Goal: Task Accomplishment & Management: Use online tool/utility

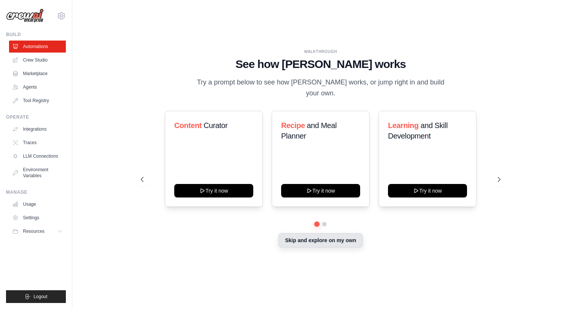
click at [282, 236] on button "Skip and explore on my own" at bounding box center [320, 241] width 84 height 14
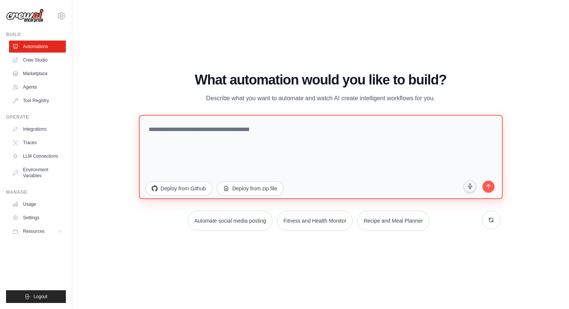
click at [179, 129] on textarea at bounding box center [320, 157] width 363 height 84
click at [270, 140] on textarea at bounding box center [320, 157] width 363 height 84
paste textarea "**********"
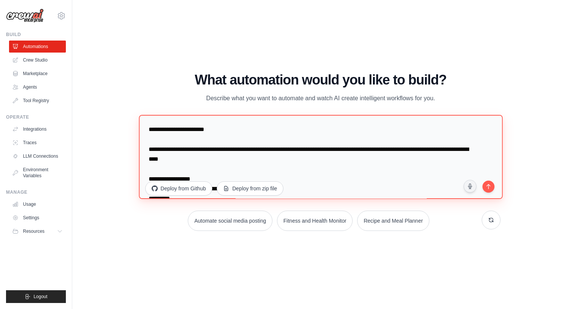
scroll to position [385, 0]
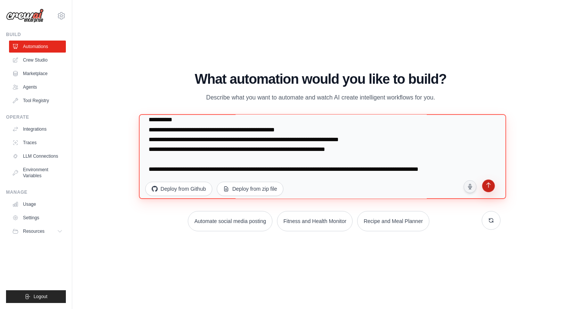
type textarea "**********"
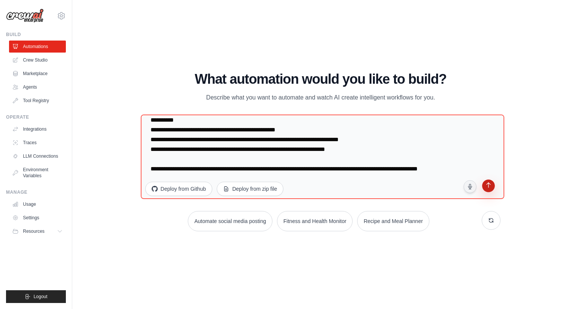
click at [486, 188] on icon "submit" at bounding box center [488, 186] width 8 height 8
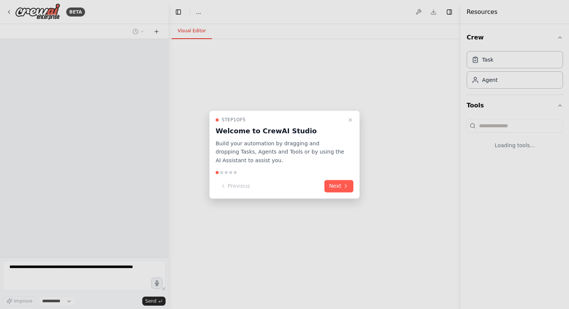
select select "****"
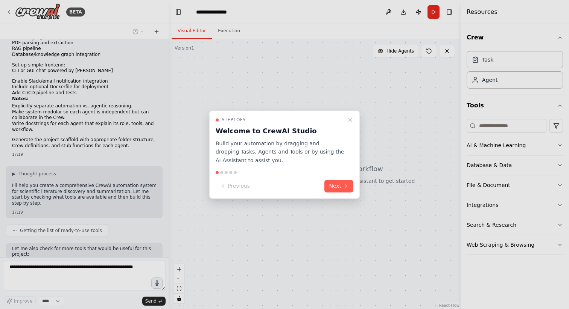
scroll to position [280, 0]
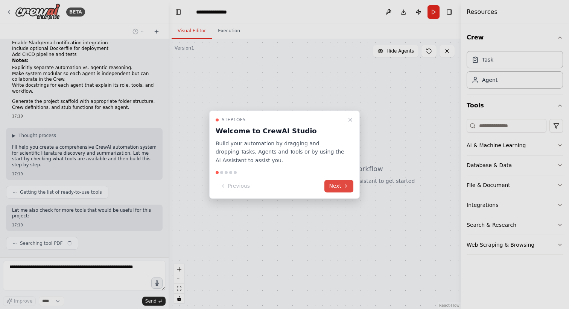
click at [337, 185] on button "Next" at bounding box center [338, 186] width 29 height 12
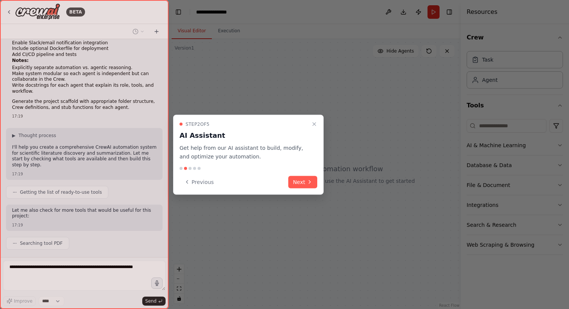
scroll to position [299, 0]
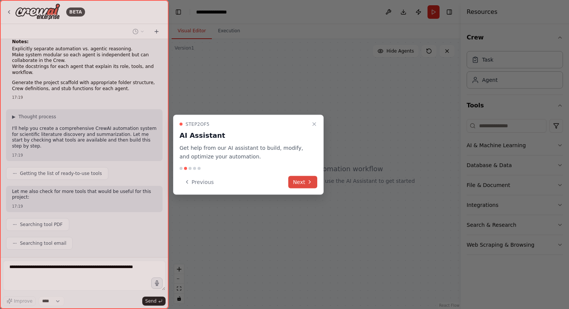
click at [308, 182] on icon at bounding box center [309, 182] width 6 height 6
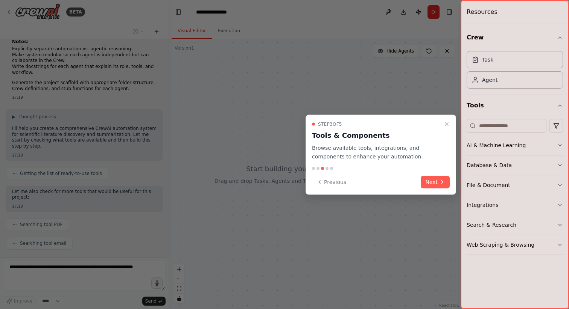
click at [308, 182] on div "Step 3 of 5 Tools & Components Browse available tools, integrations, and compon…" at bounding box center [380, 155] width 150 height 80
click at [436, 181] on button "Next" at bounding box center [434, 182] width 29 height 12
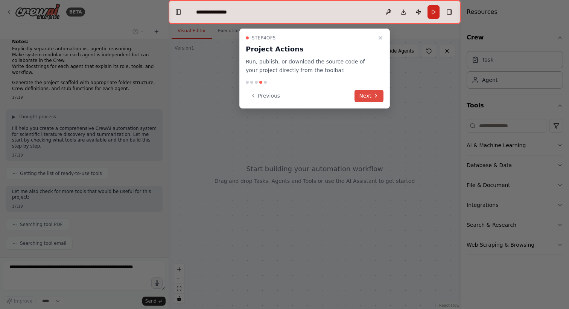
click at [367, 96] on button "Next" at bounding box center [368, 96] width 29 height 12
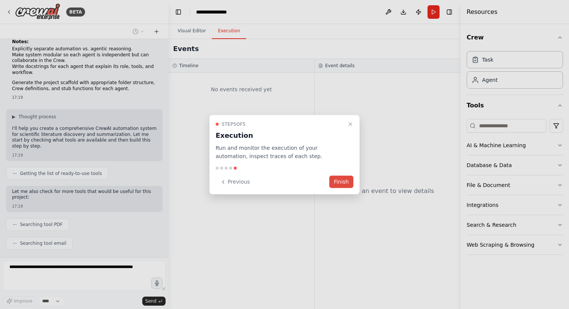
click at [343, 177] on button "Finish" at bounding box center [341, 182] width 24 height 12
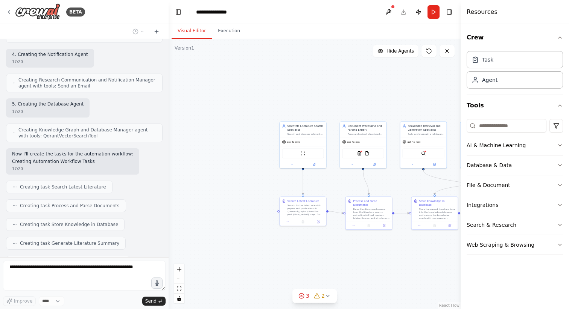
scroll to position [871, 0]
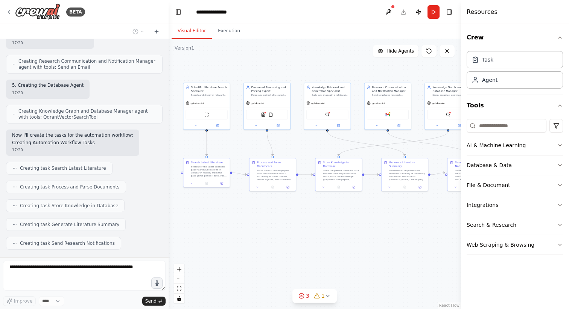
drag, startPoint x: 394, startPoint y: 179, endPoint x: 293, endPoint y: 138, distance: 108.9
click at [293, 138] on div ".deletable-edge-delete-btn { width: 20px; height: 20px; border: 0px solid #ffff…" at bounding box center [314, 174] width 292 height 270
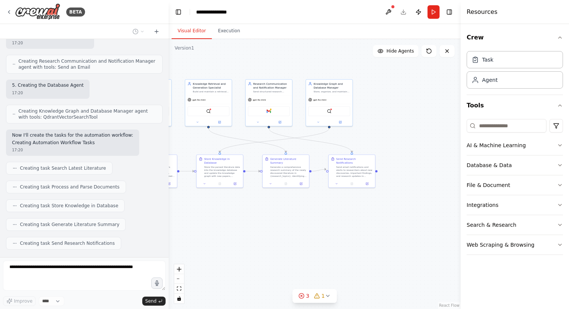
drag, startPoint x: 440, startPoint y: 226, endPoint x: 327, endPoint y: 224, distance: 113.6
click at [327, 224] on div ".deletable-edge-delete-btn { width: 20px; height: 20px; border: 0px solid #ffff…" at bounding box center [314, 174] width 292 height 270
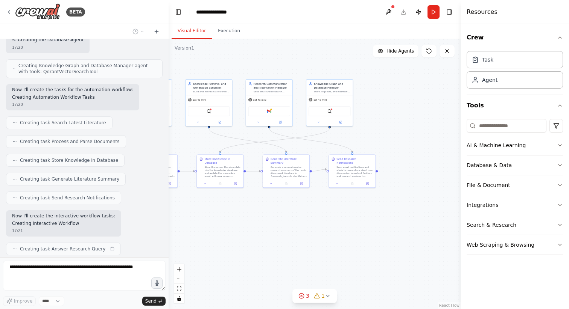
scroll to position [922, 0]
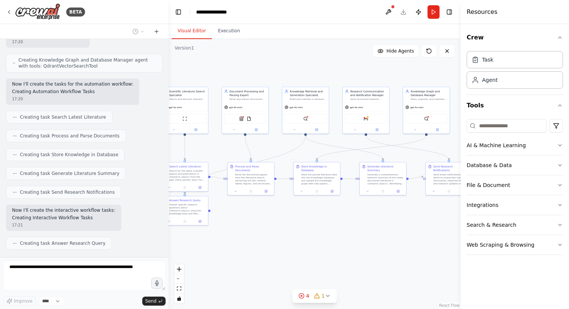
drag, startPoint x: 278, startPoint y: 221, endPoint x: 375, endPoint y: 229, distance: 97.3
click at [375, 229] on div ".deletable-edge-delete-btn { width: 20px; height: 20px; border: 0px solid #ffff…" at bounding box center [314, 174] width 292 height 270
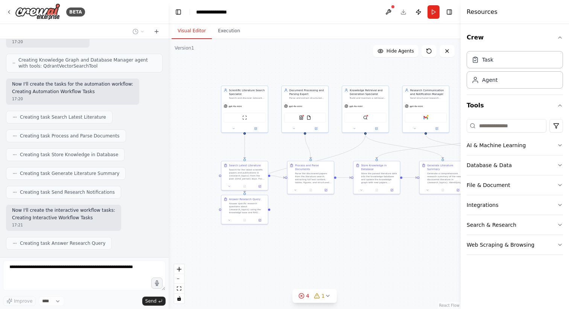
drag, startPoint x: 339, startPoint y: 221, endPoint x: 399, endPoint y: 220, distance: 60.5
click at [399, 220] on div ".deletable-edge-delete-btn { width: 20px; height: 20px; border: 0px solid #ffff…" at bounding box center [314, 174] width 292 height 270
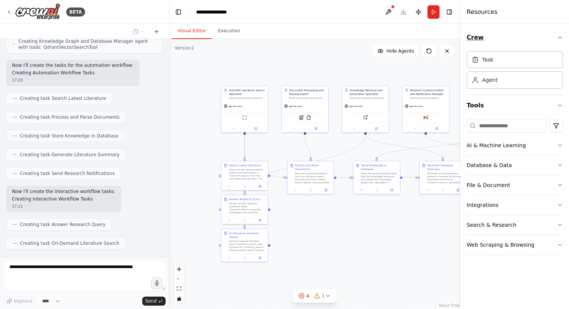
click at [560, 35] on icon "button" at bounding box center [559, 38] width 6 height 6
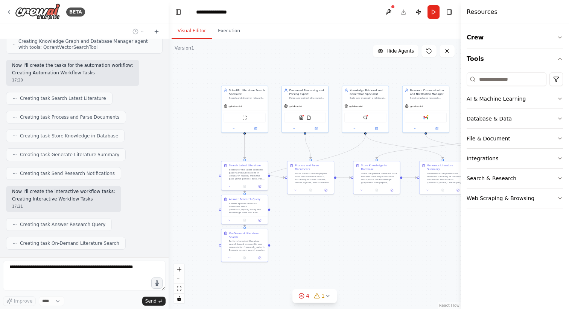
click at [560, 35] on icon "button" at bounding box center [559, 38] width 6 height 6
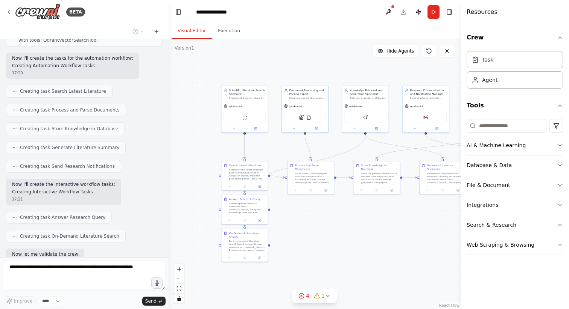
scroll to position [987, 0]
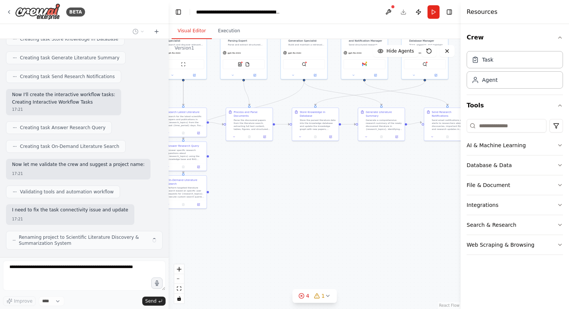
drag, startPoint x: 364, startPoint y: 238, endPoint x: 307, endPoint y: 188, distance: 75.9
click at [307, 188] on div ".deletable-edge-delete-btn { width: 20px; height: 20px; border: 0px solid #ffff…" at bounding box center [314, 174] width 292 height 270
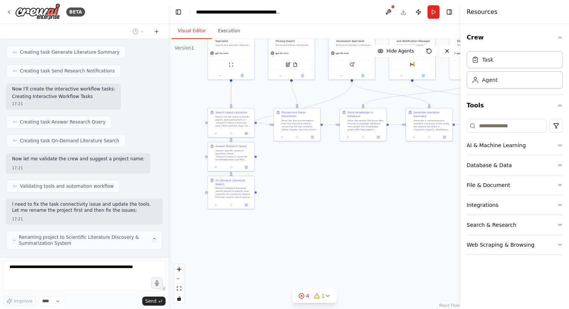
drag, startPoint x: 329, startPoint y: 187, endPoint x: 379, endPoint y: 188, distance: 50.0
click at [379, 188] on div ".deletable-edge-delete-btn { width: 20px; height: 20px; border: 0px solid #ffff…" at bounding box center [314, 174] width 292 height 270
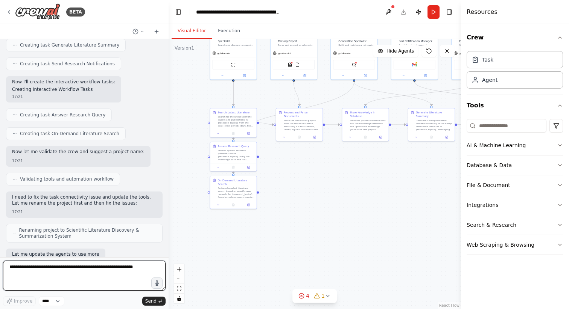
scroll to position [1057, 0]
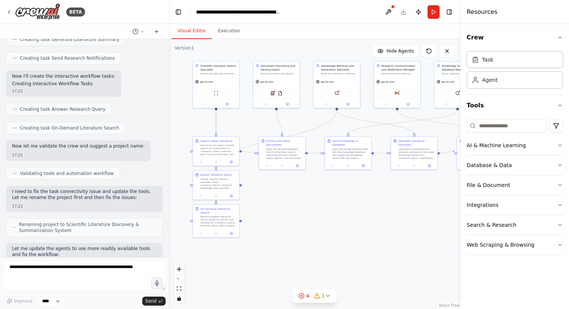
drag, startPoint x: 268, startPoint y: 88, endPoint x: 250, endPoint y: 116, distance: 33.6
click at [250, 116] on div ".deletable-edge-delete-btn { width: 20px; height: 20px; border: 0px solid #ffff…" at bounding box center [314, 174] width 292 height 270
click at [311, 211] on div ".deletable-edge-delete-btn { width: 20px; height: 20px; border: 0px solid #ffff…" at bounding box center [314, 174] width 292 height 270
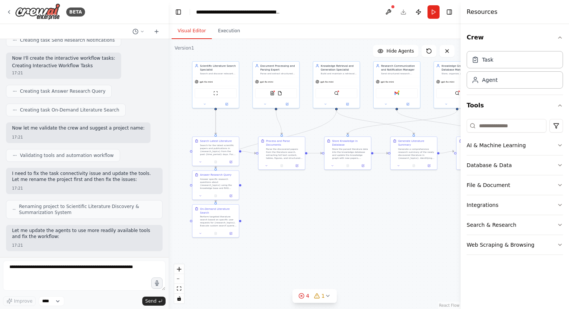
scroll to position [1122, 0]
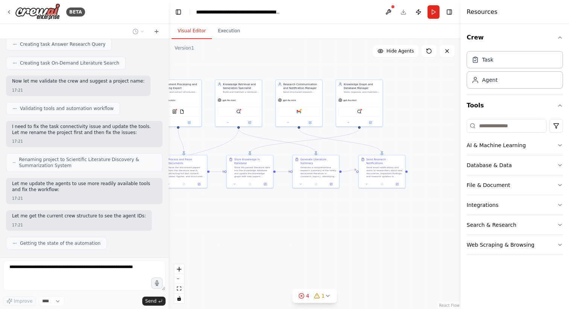
drag, startPoint x: 409, startPoint y: 211, endPoint x: 311, endPoint y: 229, distance: 100.0
click at [311, 229] on div ".deletable-edge-delete-btn { width: 20px; height: 20px; border: 0px solid #ffff…" at bounding box center [314, 174] width 292 height 270
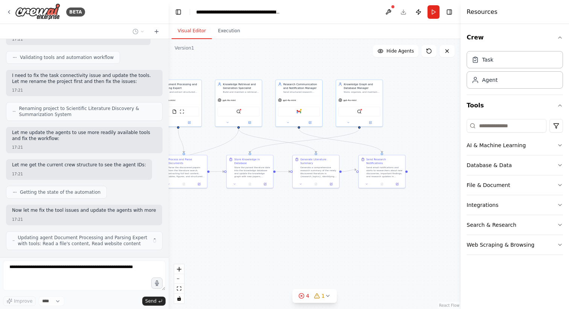
scroll to position [1179, 0]
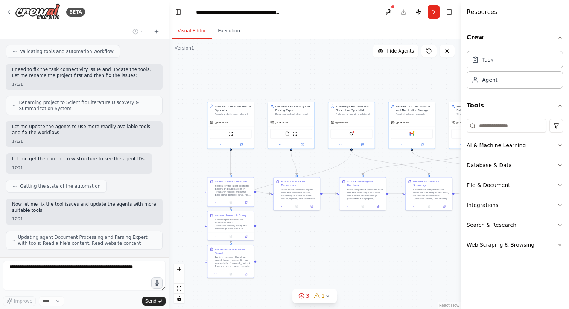
drag, startPoint x: 232, startPoint y: 211, endPoint x: 345, endPoint y: 234, distance: 115.0
click at [345, 234] on div ".deletable-edge-delete-btn { width: 20px; height: 20px; border: 0px solid #ffff…" at bounding box center [314, 174] width 292 height 270
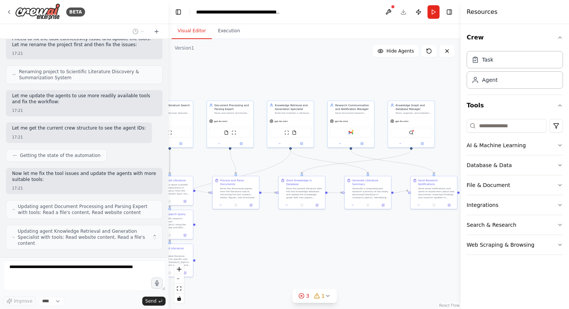
drag, startPoint x: 306, startPoint y: 76, endPoint x: 245, endPoint y: 75, distance: 60.9
click at [245, 75] on div ".deletable-edge-delete-btn { width: 20px; height: 20px; border: 0px solid #ffff…" at bounding box center [314, 174] width 292 height 270
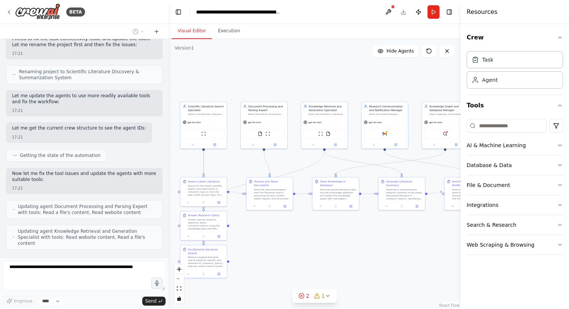
scroll to position [1204, 0]
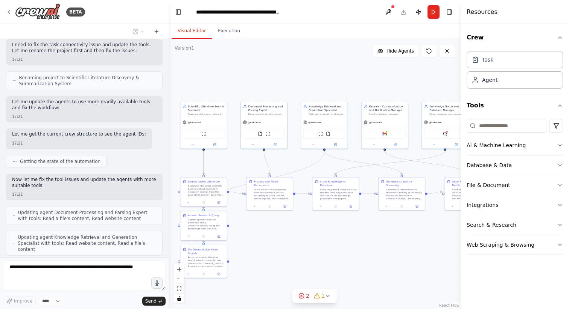
drag, startPoint x: 328, startPoint y: 76, endPoint x: 403, endPoint y: 86, distance: 76.7
click at [403, 86] on div ".deletable-edge-delete-btn { width: 20px; height: 20px; border: 0px solid #ffff…" at bounding box center [314, 174] width 292 height 270
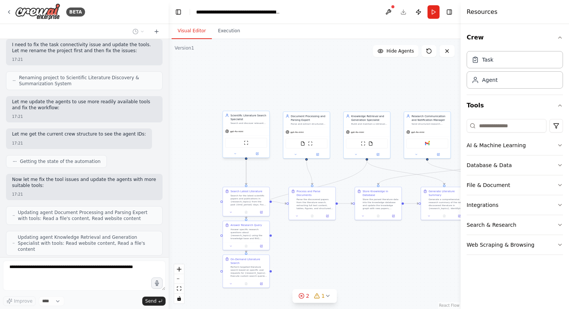
click at [237, 134] on div "gpt-4o-mini" at bounding box center [246, 131] width 46 height 8
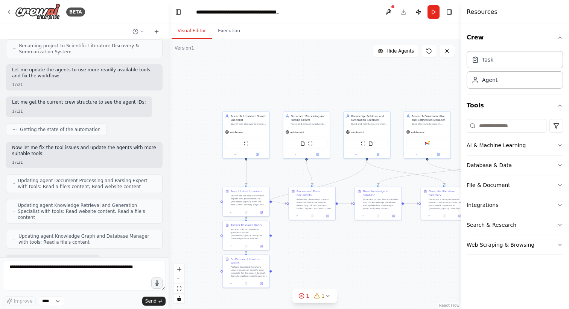
scroll to position [1274, 0]
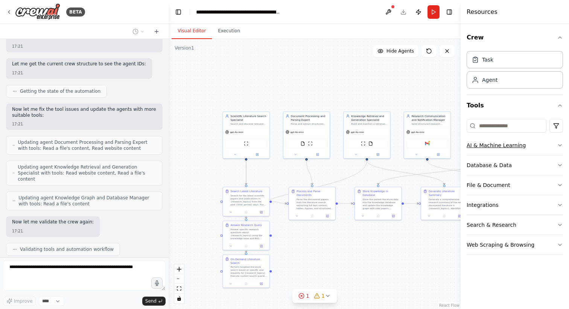
click at [494, 143] on div "AI & Machine Learning" at bounding box center [495, 146] width 59 height 8
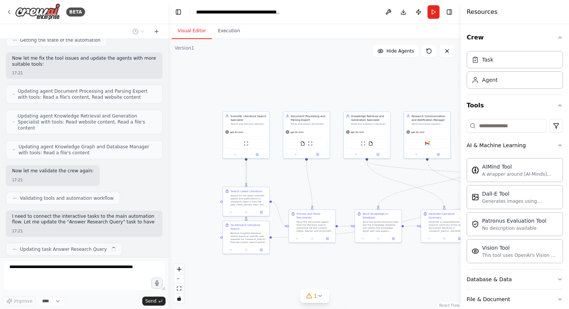
scroll to position [72, 0]
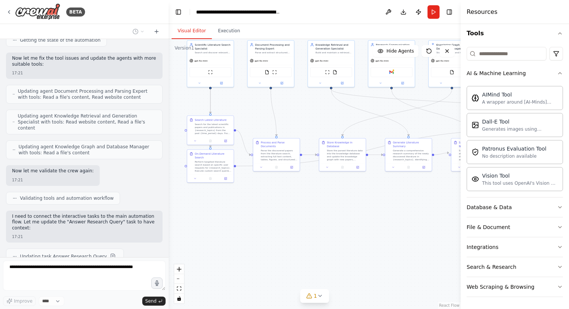
drag, startPoint x: 343, startPoint y: 70, endPoint x: 307, endPoint y: -2, distance: 79.9
click at [307, 0] on html "BETA VS Code Copilot prompt Create a Python project using CrewAI to implement a…" at bounding box center [284, 154] width 569 height 309
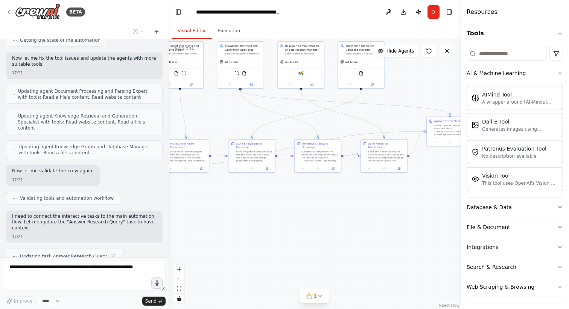
drag, startPoint x: 381, startPoint y: 212, endPoint x: 291, endPoint y: 213, distance: 90.6
click at [291, 213] on div ".deletable-edge-delete-btn { width: 20px; height: 20px; border: 0px solid #ffff…" at bounding box center [314, 174] width 292 height 270
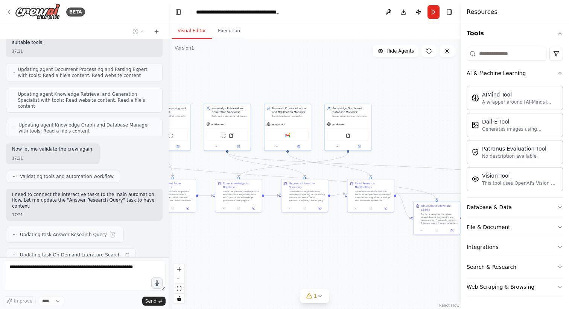
drag, startPoint x: 322, startPoint y: 252, endPoint x: 320, endPoint y: 262, distance: 10.3
click at [321, 263] on div ".deletable-edge-delete-btn { width: 20px; height: 20px; border: 0px solid #ffff…" at bounding box center [314, 174] width 292 height 270
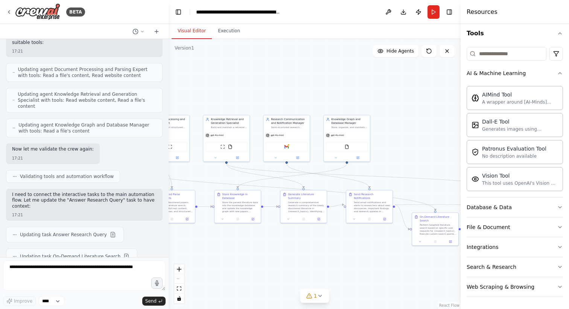
scroll to position [1395, 0]
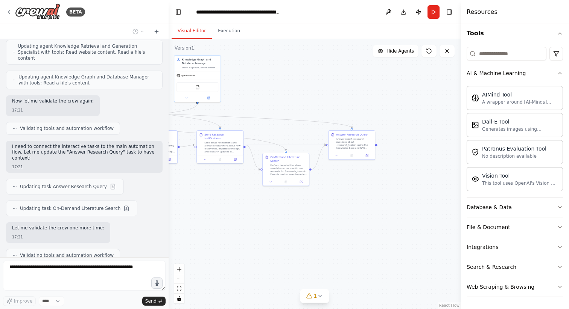
drag, startPoint x: 413, startPoint y: 139, endPoint x: 264, endPoint y: 79, distance: 160.8
click at [264, 79] on div ".deletable-edge-delete-btn { width: 20px; height: 20px; border: 0px solid #ffff…" at bounding box center [314, 174] width 292 height 270
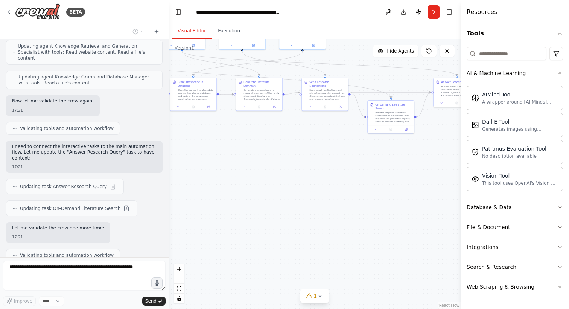
drag, startPoint x: 261, startPoint y: 111, endPoint x: 371, endPoint y: 56, distance: 122.4
click at [371, 56] on div ".deletable-edge-delete-btn { width: 20px; height: 20px; border: 0px solid #ffff…" at bounding box center [314, 174] width 292 height 270
drag, startPoint x: 302, startPoint y: 185, endPoint x: 442, endPoint y: 205, distance: 141.6
click at [442, 206] on div ".deletable-edge-delete-btn { width: 20px; height: 20px; border: 0px solid #ffff…" at bounding box center [314, 174] width 292 height 270
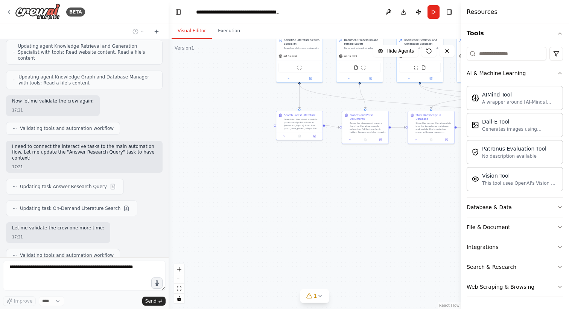
drag, startPoint x: 234, startPoint y: 148, endPoint x: 327, endPoint y: 160, distance: 93.3
click at [327, 161] on div ".deletable-edge-delete-btn { width: 20px; height: 20px; border: 0px solid #ffff…" at bounding box center [314, 174] width 292 height 270
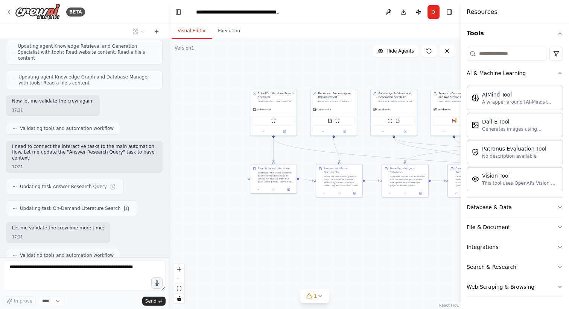
drag, startPoint x: 305, startPoint y: 157, endPoint x: 279, endPoint y: 211, distance: 60.0
click at [279, 211] on div ".deletable-edge-delete-btn { width: 20px; height: 20px; border: 0px solid #ffff…" at bounding box center [314, 174] width 292 height 270
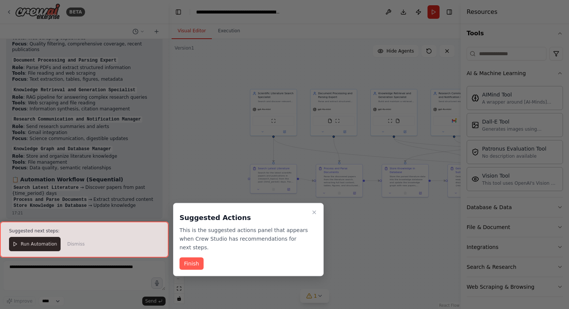
click at [34, 244] on div at bounding box center [84, 240] width 168 height 36
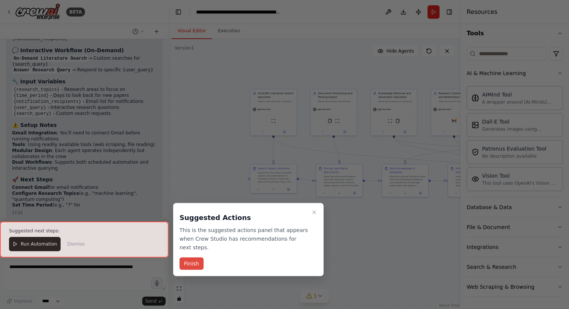
scroll to position [1908, 0]
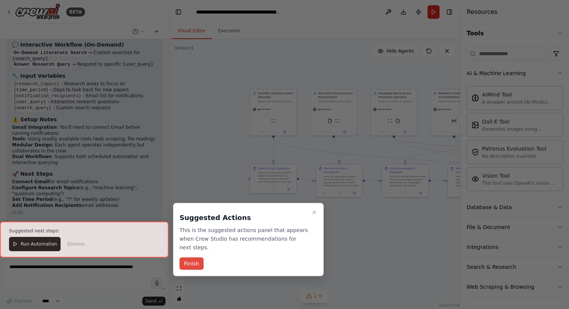
click at [197, 267] on button "Finish" at bounding box center [191, 264] width 24 height 12
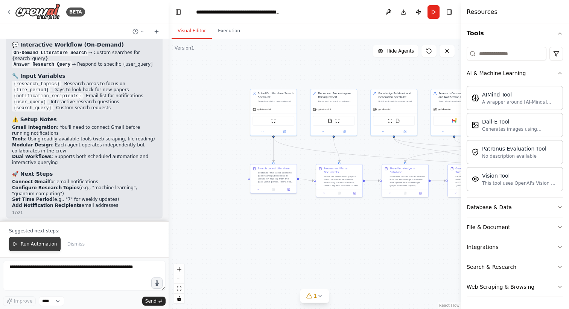
click at [44, 241] on button "Run Automation" at bounding box center [35, 244] width 52 height 14
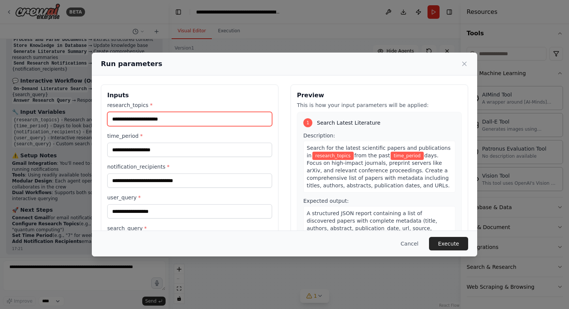
click at [191, 113] on input "research_topics *" at bounding box center [189, 119] width 165 height 14
click at [183, 119] on input "research_topics *" at bounding box center [189, 119] width 165 height 14
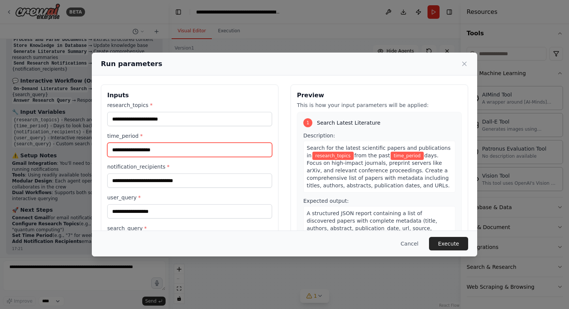
click at [172, 150] on input "time_period *" at bounding box center [189, 150] width 165 height 14
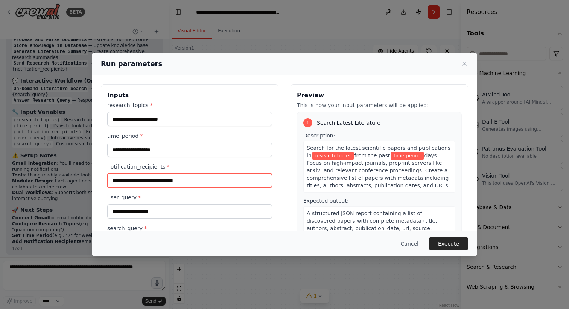
click at [187, 180] on input "notification_recipients *" at bounding box center [189, 181] width 165 height 14
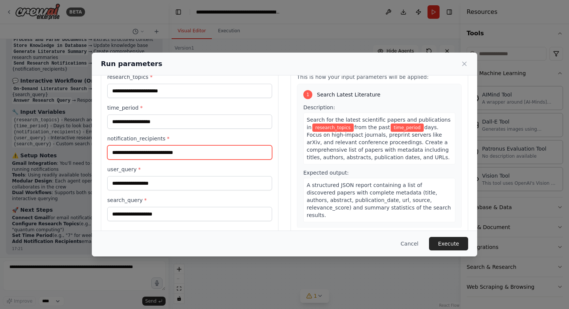
scroll to position [29, 0]
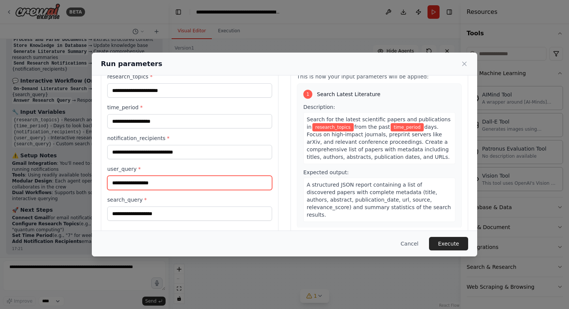
click at [187, 180] on input "user_query *" at bounding box center [189, 183] width 165 height 14
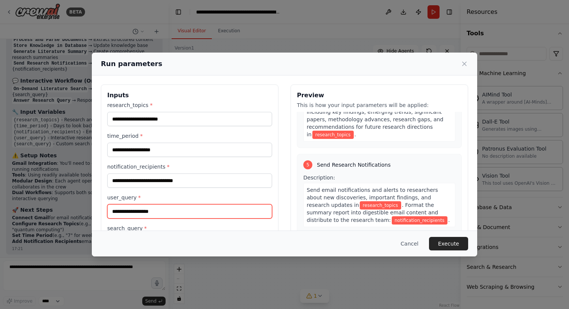
scroll to position [563, 0]
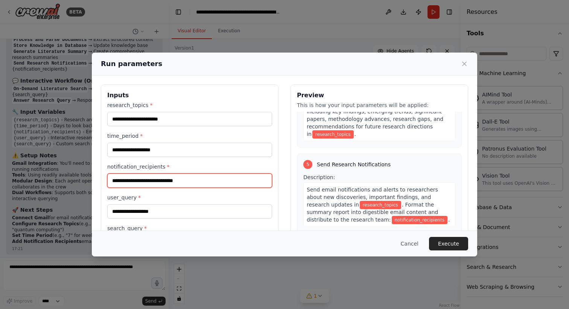
click at [186, 183] on input "notification_recipients *" at bounding box center [189, 181] width 165 height 14
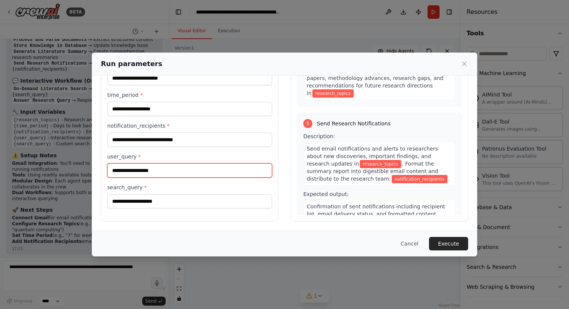
click at [176, 170] on input "user_query *" at bounding box center [189, 171] width 165 height 14
type input "**********"
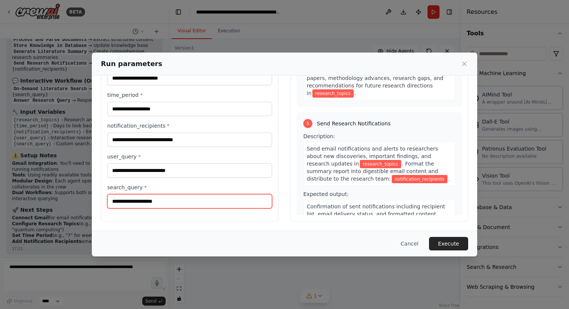
click at [144, 202] on input "search_query *" at bounding box center [189, 201] width 165 height 14
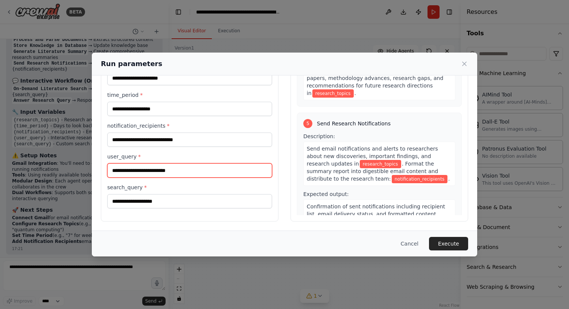
click at [186, 170] on input "**********" at bounding box center [189, 171] width 165 height 14
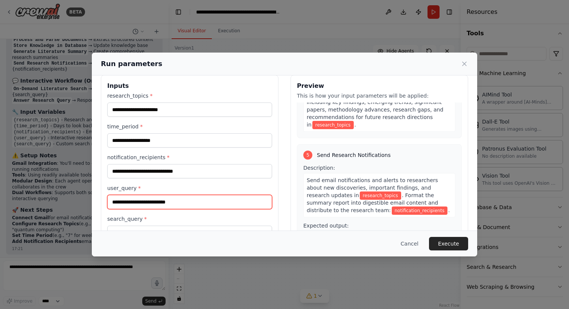
scroll to position [0, 0]
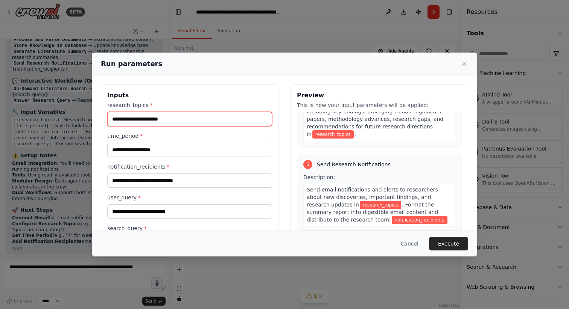
click at [176, 120] on input "research_topics *" at bounding box center [189, 119] width 165 height 14
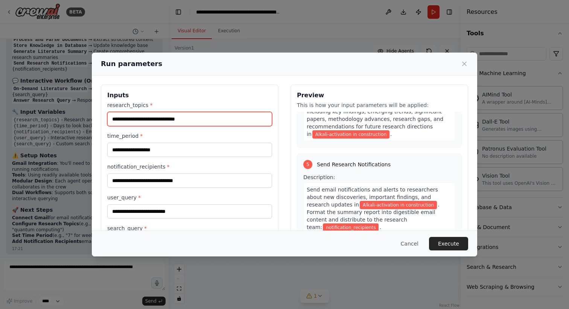
scroll to position [578, 0]
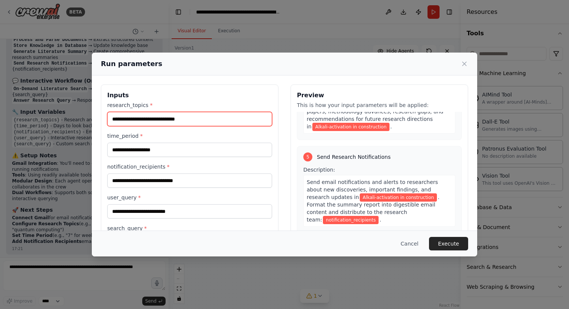
type input "**********"
click at [164, 141] on div "time_period *" at bounding box center [189, 144] width 165 height 25
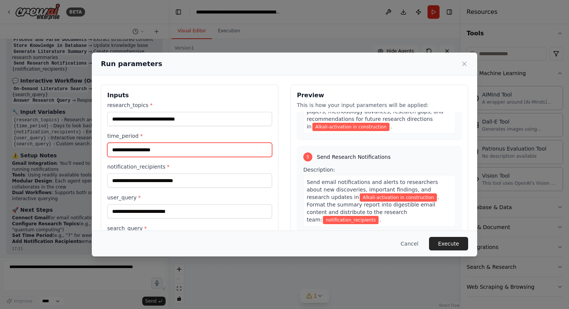
click at [163, 147] on input "time_period *" at bounding box center [189, 150] width 165 height 14
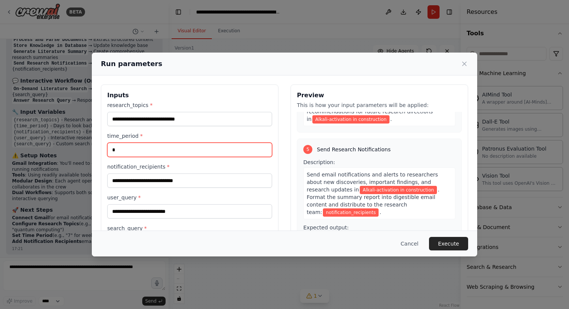
scroll to position [570, 0]
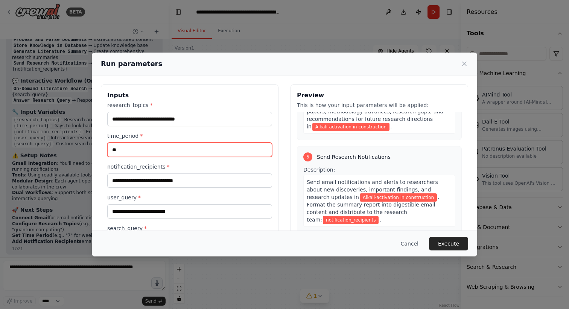
type input "*"
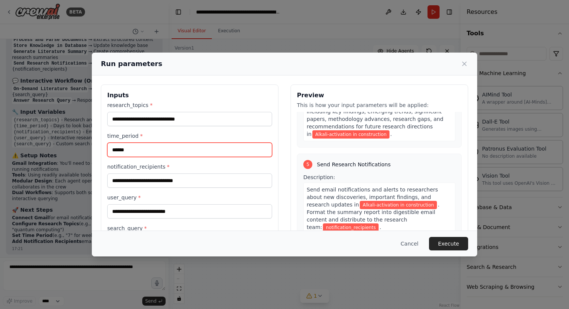
type input "******"
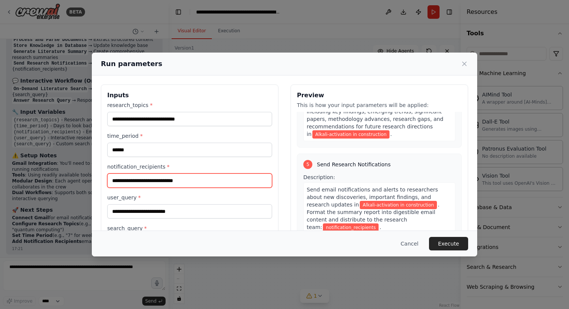
click at [156, 184] on input "notification_recipients *" at bounding box center [189, 181] width 165 height 14
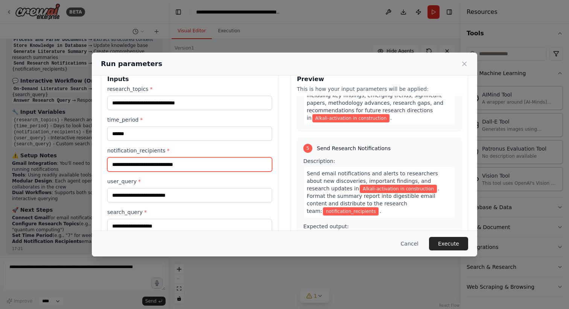
scroll to position [17, 0]
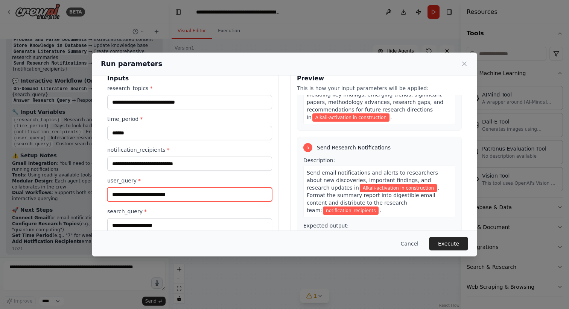
drag, startPoint x: 199, startPoint y: 197, endPoint x: 78, endPoint y: 195, distance: 120.7
click at [78, 195] on div "**********" at bounding box center [284, 154] width 569 height 309
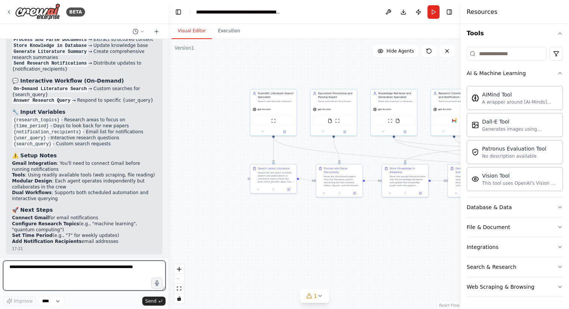
click at [93, 287] on textarea at bounding box center [84, 276] width 162 height 30
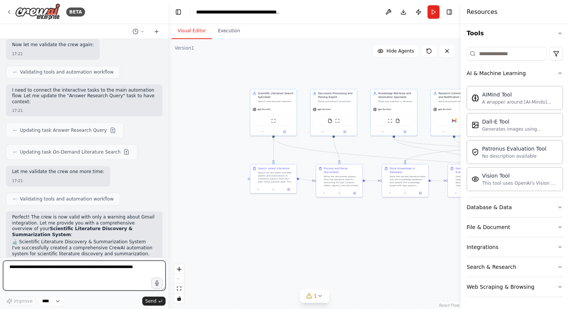
scroll to position [1391, 0]
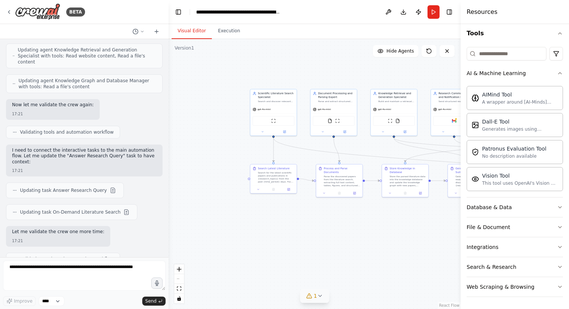
click at [313, 300] on div "1" at bounding box center [311, 297] width 11 height 8
click at [279, 288] on span "Gmail integration is not connected. Please connect before using it." at bounding box center [318, 293] width 125 height 12
click at [376, 270] on button at bounding box center [374, 271] width 13 height 9
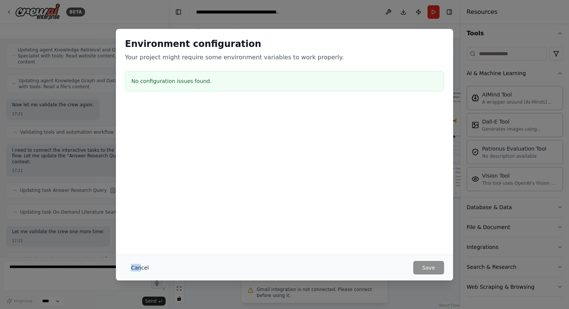
drag, startPoint x: 244, startPoint y: 257, endPoint x: 139, endPoint y: 268, distance: 105.1
click at [139, 268] on div "Environment configuration Your project might require some environment variables…" at bounding box center [284, 155] width 337 height 252
click at [139, 268] on button "Cancel" at bounding box center [140, 268] width 30 height 14
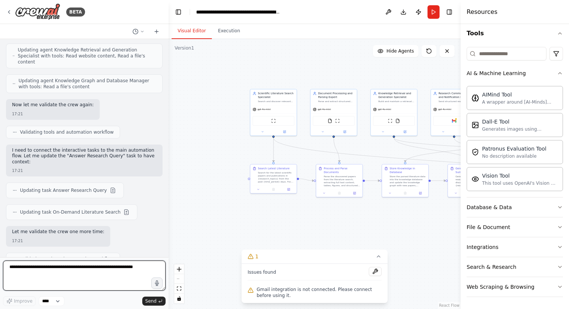
click at [97, 269] on textarea at bounding box center [84, 276] width 162 height 30
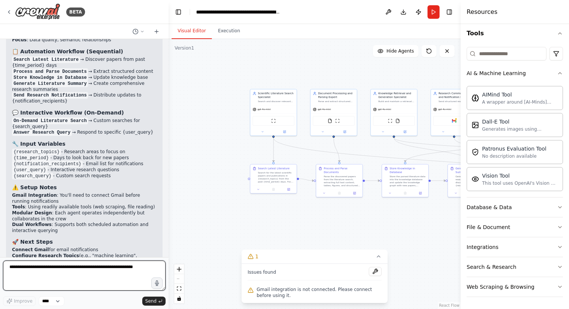
scroll to position [1872, 0]
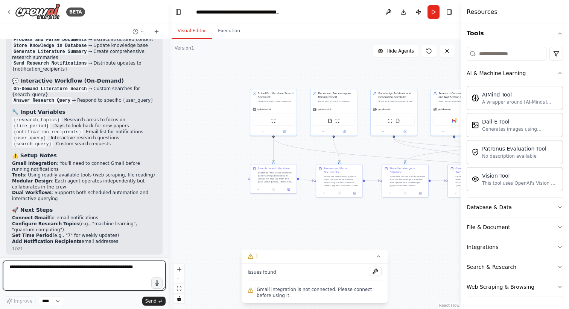
click at [56, 269] on textarea at bounding box center [84, 276] width 162 height 30
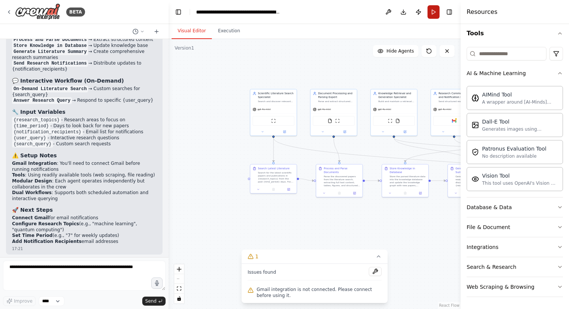
click at [431, 14] on button "Run" at bounding box center [433, 12] width 12 height 14
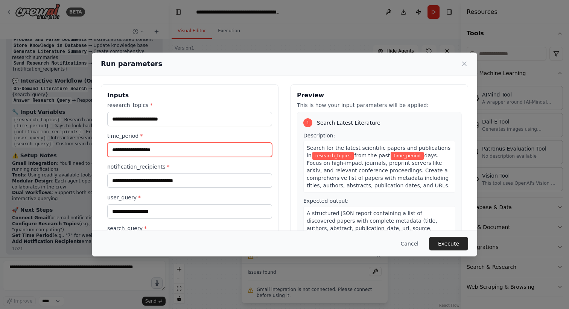
click at [140, 152] on input "time_period *" at bounding box center [189, 150] width 165 height 14
type input "******"
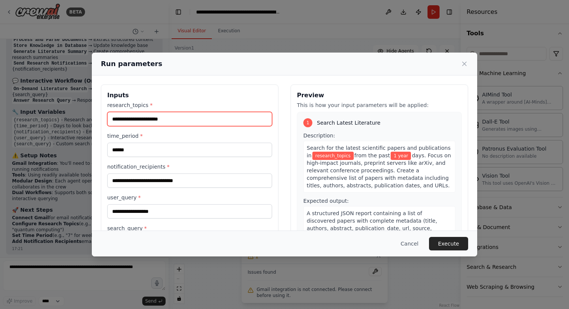
click at [175, 123] on input "research_topics *" at bounding box center [189, 119] width 165 height 14
type input "**********"
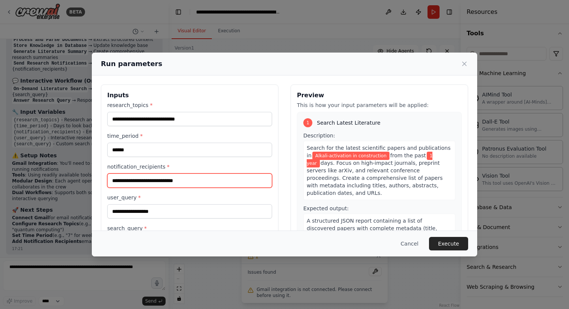
click at [158, 178] on input "notification_recipients *" at bounding box center [189, 181] width 165 height 14
click at [156, 185] on input "notification_recipients *" at bounding box center [189, 181] width 165 height 14
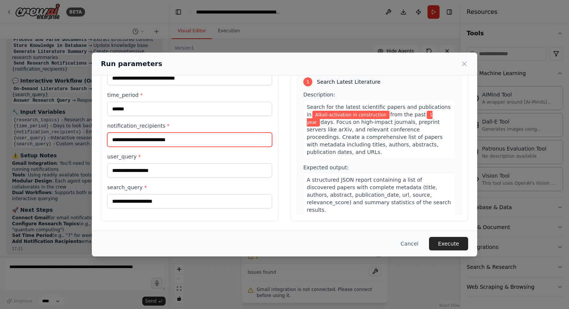
type input "**********"
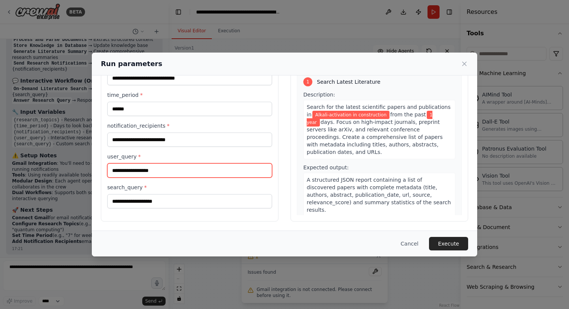
click at [165, 173] on input "user_query *" at bounding box center [189, 171] width 165 height 14
drag, startPoint x: 135, startPoint y: 155, endPoint x: 106, endPoint y: 155, distance: 29.0
click at [106, 155] on div "**********" at bounding box center [189, 133] width 177 height 178
copy label "user_query"
click at [142, 173] on input "user_query *" at bounding box center [189, 171] width 165 height 14
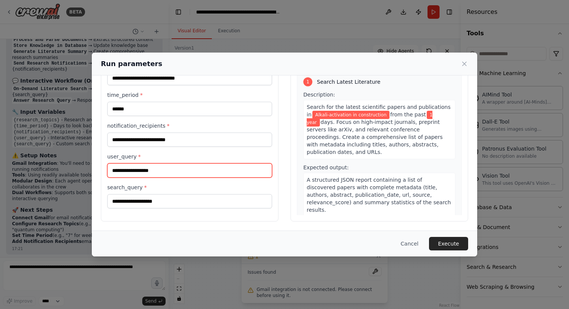
scroll to position [0, 0]
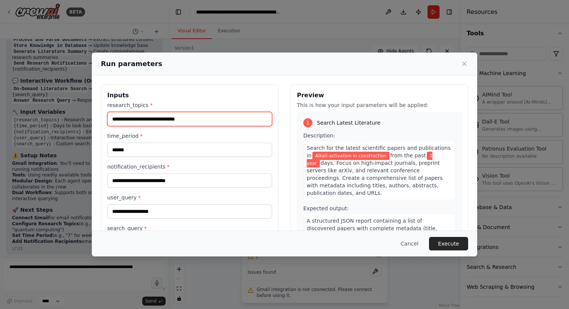
drag, startPoint x: 193, startPoint y: 120, endPoint x: 93, endPoint y: 120, distance: 100.0
click at [93, 120] on div "**********" at bounding box center [284, 174] width 385 height 196
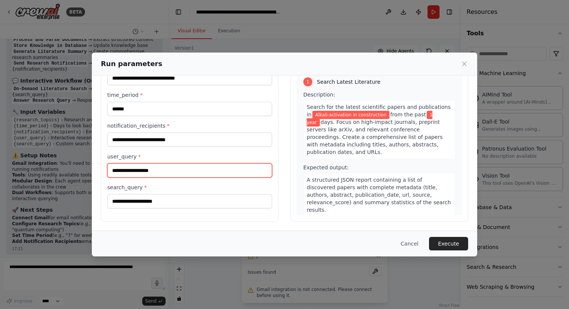
click at [138, 173] on input "user_query *" at bounding box center [189, 171] width 165 height 14
paste input "**********"
type input "**********"
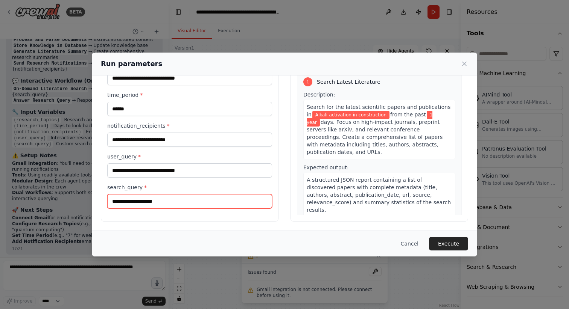
click at [132, 199] on input "search_query *" at bounding box center [189, 201] width 165 height 14
paste input "**********"
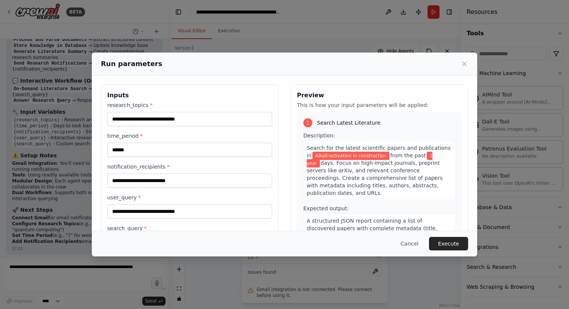
type input "**********"
drag, startPoint x: 159, startPoint y: 118, endPoint x: 86, endPoint y: 118, distance: 72.6
click at [86, 118] on div "**********" at bounding box center [284, 154] width 569 height 309
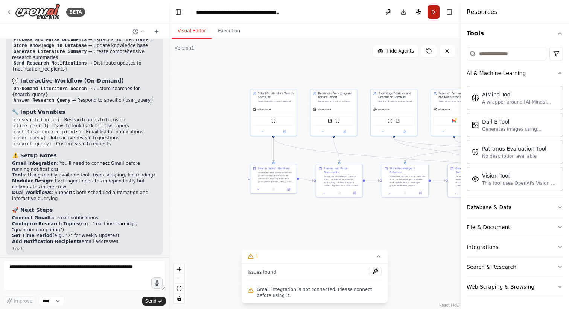
click at [431, 13] on button "Run" at bounding box center [433, 12] width 12 height 14
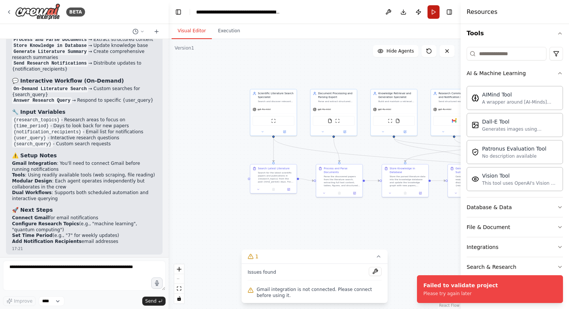
click at [428, 11] on button "Run" at bounding box center [433, 12] width 12 height 14
click at [396, 170] on div "Store Knowledge in Database" at bounding box center [407, 170] width 36 height 8
click at [406, 212] on div ".deletable-edge-delete-btn { width: 20px; height: 20px; border: 0px solid #ffff…" at bounding box center [314, 174] width 292 height 270
click at [289, 292] on span "Gmail integration is not connected. Please connect before using it." at bounding box center [318, 293] width 125 height 12
click at [343, 289] on span "Gmail integration is not connected. Please connect before using it." at bounding box center [318, 293] width 125 height 12
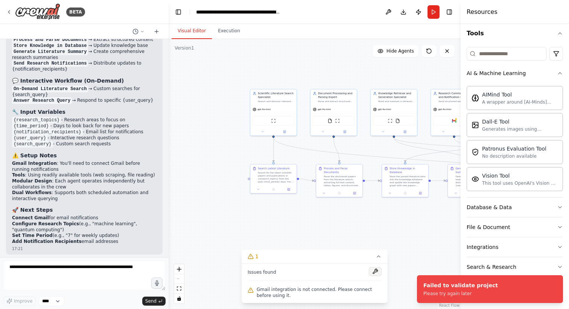
click at [373, 273] on button at bounding box center [374, 271] width 13 height 9
click at [472, 14] on h4 "Resources" at bounding box center [481, 12] width 31 height 9
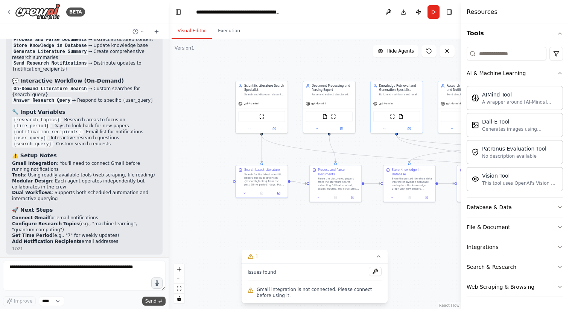
click at [156, 301] on span "Send" at bounding box center [150, 302] width 11 height 6
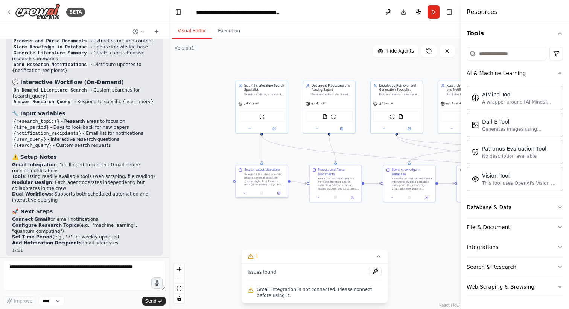
scroll to position [1872, 0]
click at [226, 29] on button "Execution" at bounding box center [229, 31] width 34 height 16
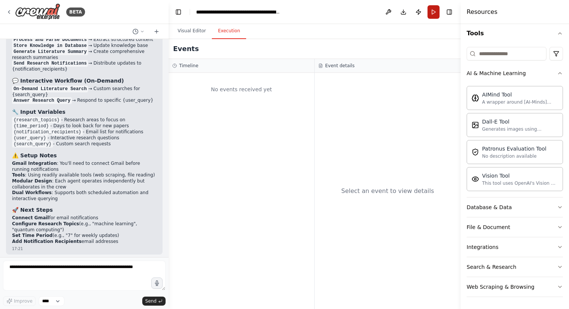
click at [432, 16] on button "Run" at bounding box center [433, 12] width 12 height 14
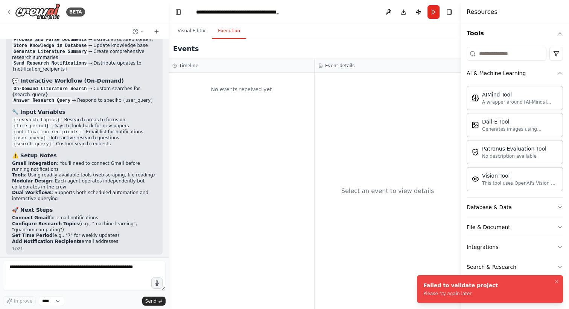
click at [432, 287] on div "Failed to validate project" at bounding box center [460, 286] width 74 height 8
click at [387, 17] on button at bounding box center [388, 12] width 12 height 14
click at [239, 12] on div "**********" at bounding box center [238, 12] width 85 height 8
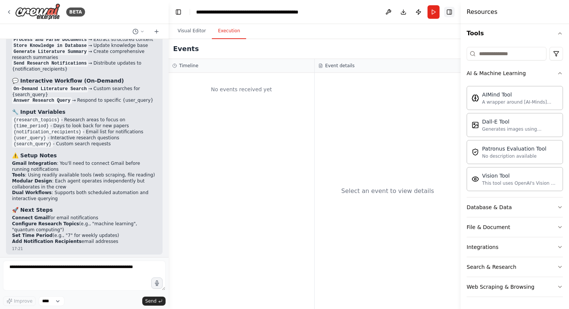
click at [449, 12] on button "Toggle Right Sidebar" at bounding box center [449, 12] width 11 height 11
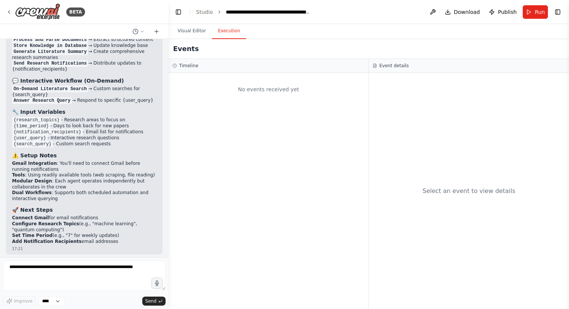
click at [214, 73] on div "No events received yet" at bounding box center [268, 191] width 200 height 237
click at [199, 32] on button "Visual Editor" at bounding box center [191, 31] width 40 height 16
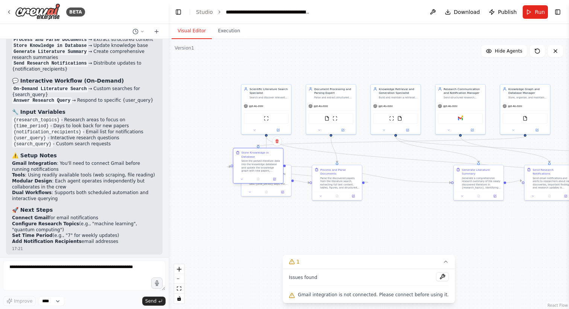
drag, startPoint x: 404, startPoint y: 171, endPoint x: 253, endPoint y: 153, distance: 151.4
click at [253, 153] on div "Store Knowledge in Database" at bounding box center [260, 155] width 39 height 8
drag, startPoint x: 258, startPoint y: 156, endPoint x: 408, endPoint y: 175, distance: 151.3
click at [408, 175] on div "Store Knowledge in Database" at bounding box center [410, 175] width 39 height 8
click at [437, 280] on button at bounding box center [441, 277] width 13 height 9
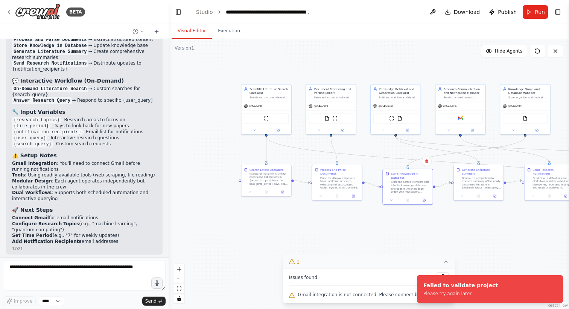
click at [443, 262] on icon at bounding box center [445, 262] width 6 height 6
click at [525, 10] on button "Run" at bounding box center [534, 12] width 25 height 14
click at [513, 11] on span "Publish" at bounding box center [506, 12] width 19 height 8
click at [277, 14] on div "**********" at bounding box center [268, 12] width 85 height 8
click at [352, 9] on div "**********" at bounding box center [295, 12] width 138 height 8
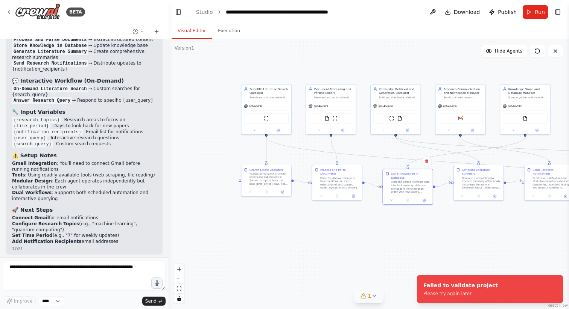
click at [221, 73] on div ".deletable-edge-delete-btn { width: 20px; height: 20px; border: 0px solid #ffff…" at bounding box center [368, 174] width 400 height 270
click at [159, 30] on button at bounding box center [156, 31] width 12 height 9
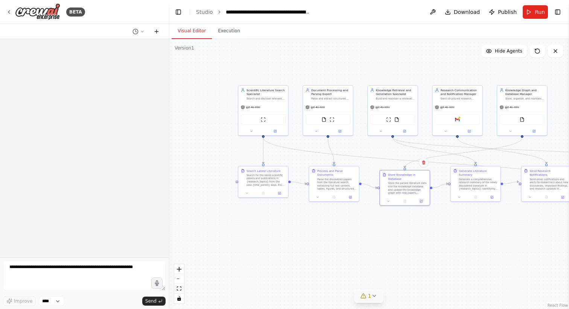
click at [159, 30] on button at bounding box center [156, 31] width 12 height 9
click at [139, 34] on button at bounding box center [138, 31] width 18 height 9
click at [120, 48] on span at bounding box center [110, 47] width 56 height 6
click at [47, 302] on select "****" at bounding box center [52, 302] width 26 height 10
click at [153, 302] on span "Send" at bounding box center [150, 302] width 11 height 6
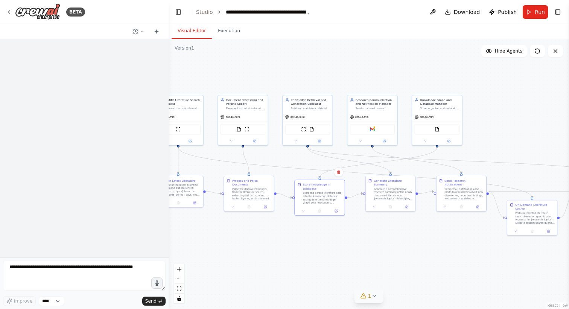
drag, startPoint x: 460, startPoint y: 42, endPoint x: 376, endPoint y: 52, distance: 84.7
click at [376, 52] on div ".deletable-edge-delete-btn { width: 20px; height: 20px; border: 0px solid #ffff…" at bounding box center [368, 174] width 400 height 270
click at [507, 53] on span "Hide Agents" at bounding box center [507, 51] width 27 height 6
click at [507, 53] on span "Show Agents" at bounding box center [507, 51] width 29 height 6
click at [378, 132] on div "Gmail" at bounding box center [372, 128] width 45 height 11
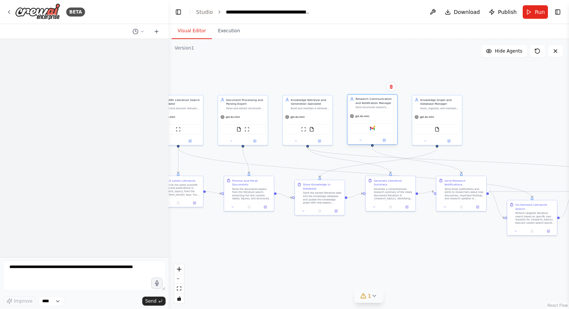
click at [367, 132] on div "Gmail" at bounding box center [372, 128] width 45 height 11
click at [375, 132] on div "Gmail" at bounding box center [372, 128] width 45 height 11
click at [371, 132] on div "Gmail" at bounding box center [372, 128] width 45 height 11
click at [353, 67] on div ".deletable-edge-delete-btn { width: 20px; height: 20px; border: 0px solid #ffff…" at bounding box center [368, 174] width 400 height 270
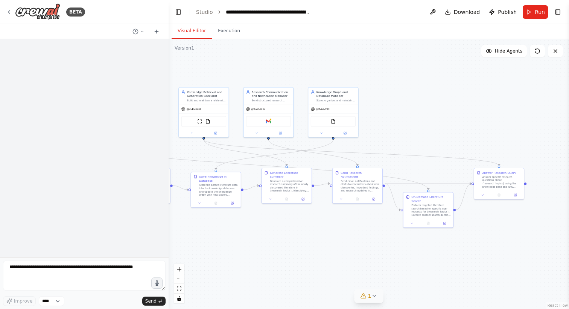
drag, startPoint x: 408, startPoint y: 229, endPoint x: 305, endPoint y: 221, distance: 104.1
click at [305, 221] on div ".deletable-edge-delete-btn { width: 20px; height: 20px; border: 0px solid #ffff…" at bounding box center [368, 174] width 400 height 270
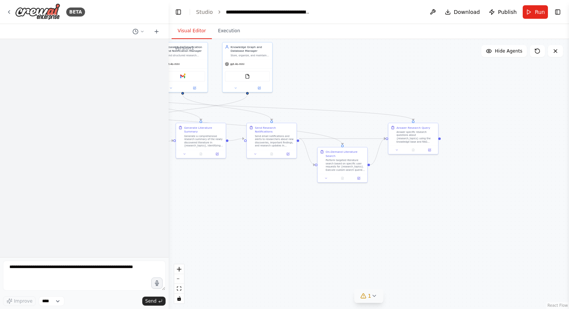
drag, startPoint x: 380, startPoint y: 223, endPoint x: 294, endPoint y: 178, distance: 96.9
click at [294, 178] on div ".deletable-edge-delete-btn { width: 20px; height: 20px; border: 0px solid #ffff…" at bounding box center [368, 174] width 400 height 270
click at [360, 177] on icon at bounding box center [360, 177] width 3 height 3
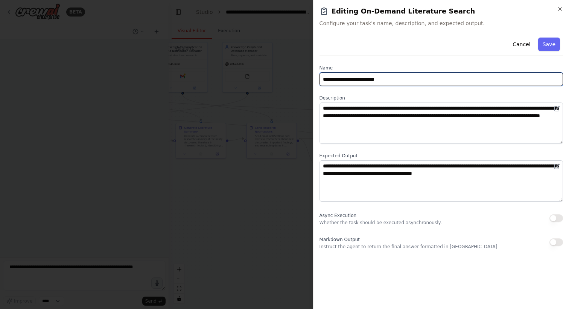
drag, startPoint x: 420, startPoint y: 77, endPoint x: 309, endPoint y: 77, distance: 110.9
click at [309, 77] on body "**********" at bounding box center [284, 154] width 569 height 309
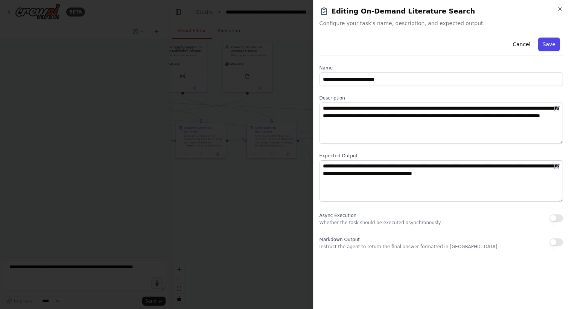
click at [555, 42] on button "Save" at bounding box center [549, 45] width 22 height 14
click at [552, 42] on button "Save" at bounding box center [549, 45] width 22 height 14
click at [561, 8] on icon "button" at bounding box center [559, 9] width 6 height 6
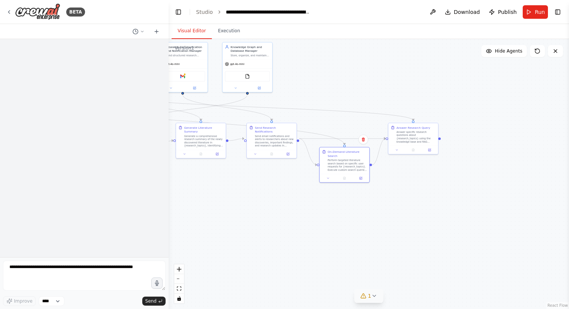
click at [368, 301] on button "1" at bounding box center [368, 297] width 29 height 14
click at [219, 275] on div ".deletable-edge-delete-btn { width: 20px; height: 20px; border: 0px solid #ffff…" at bounding box center [368, 174] width 400 height 270
click at [180, 302] on button "toggle interactivity" at bounding box center [179, 299] width 10 height 10
click at [531, 7] on button "Run" at bounding box center [534, 12] width 25 height 14
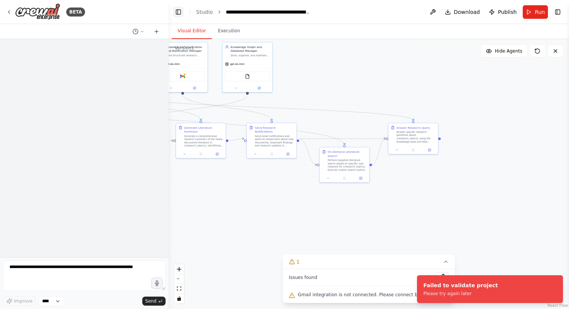
click at [179, 16] on button "Toggle Left Sidebar" at bounding box center [178, 12] width 11 height 11
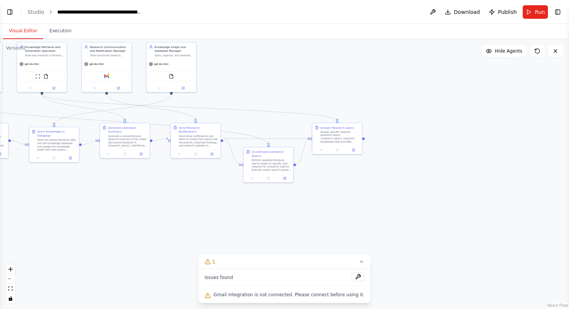
drag, startPoint x: 220, startPoint y: 45, endPoint x: 460, endPoint y: 52, distance: 240.0
click at [460, 53] on div ".deletable-edge-delete-btn { width: 20px; height: 20px; border: 0px solid #ffff…" at bounding box center [284, 174] width 569 height 270
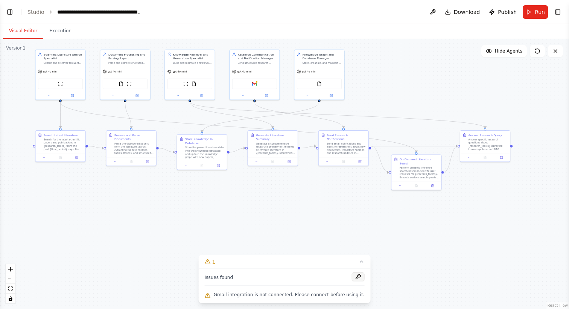
click at [352, 277] on button at bounding box center [357, 277] width 13 height 9
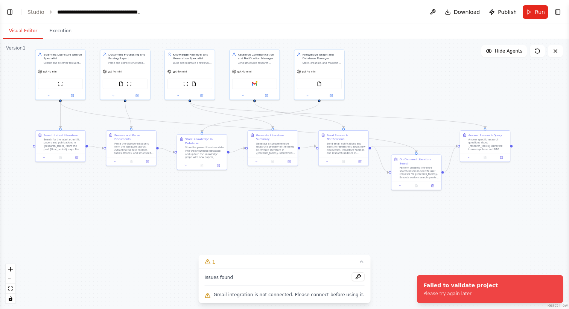
click at [559, 307] on ol "Failed to validate project Please try again later" at bounding box center [490, 290] width 158 height 40
click at [50, 36] on button "Execution" at bounding box center [60, 31] width 34 height 16
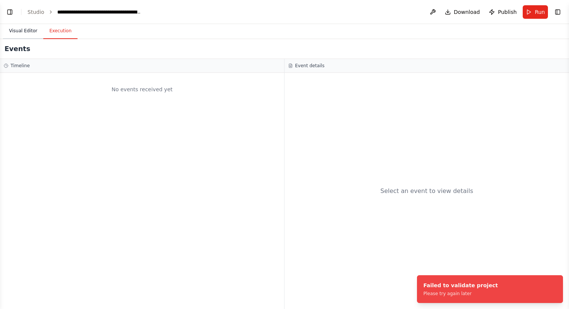
click at [29, 30] on button "Visual Editor" at bounding box center [23, 31] width 40 height 16
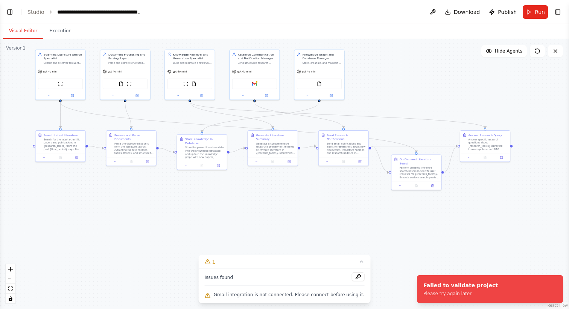
click at [35, 7] on header "**********" at bounding box center [284, 12] width 569 height 24
click at [33, 12] on link "Studio" at bounding box center [35, 12] width 17 height 6
